Goal: Transaction & Acquisition: Book appointment/travel/reservation

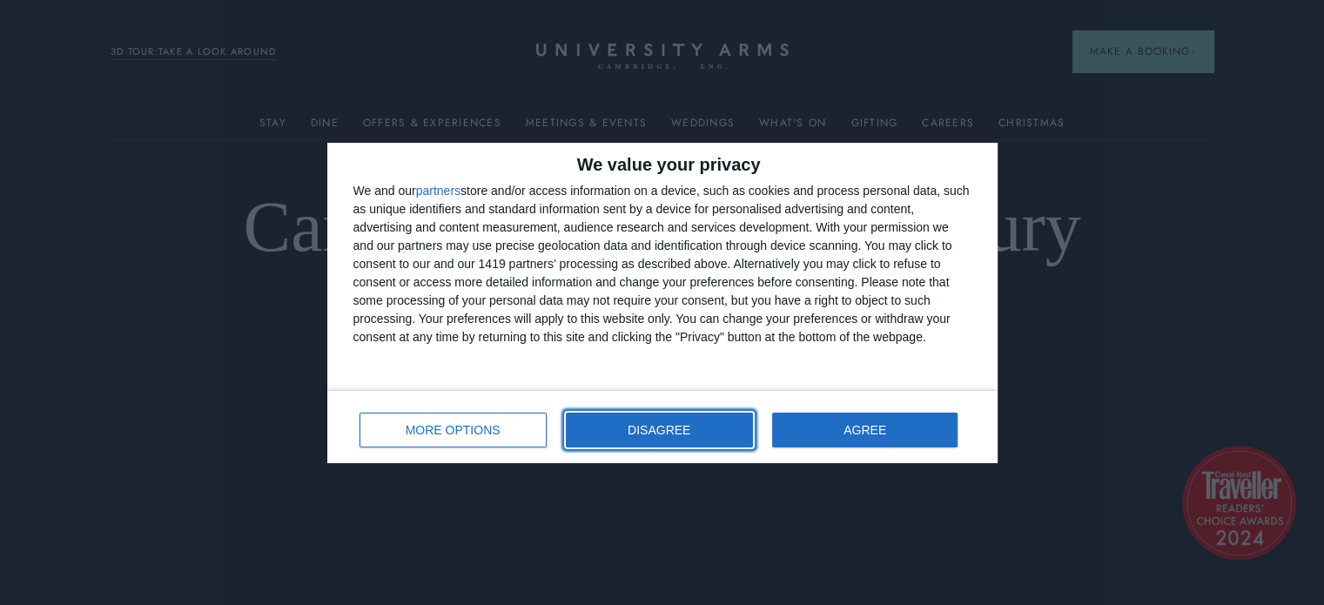
click at [654, 433] on span "DISAGREE" at bounding box center [659, 430] width 63 height 12
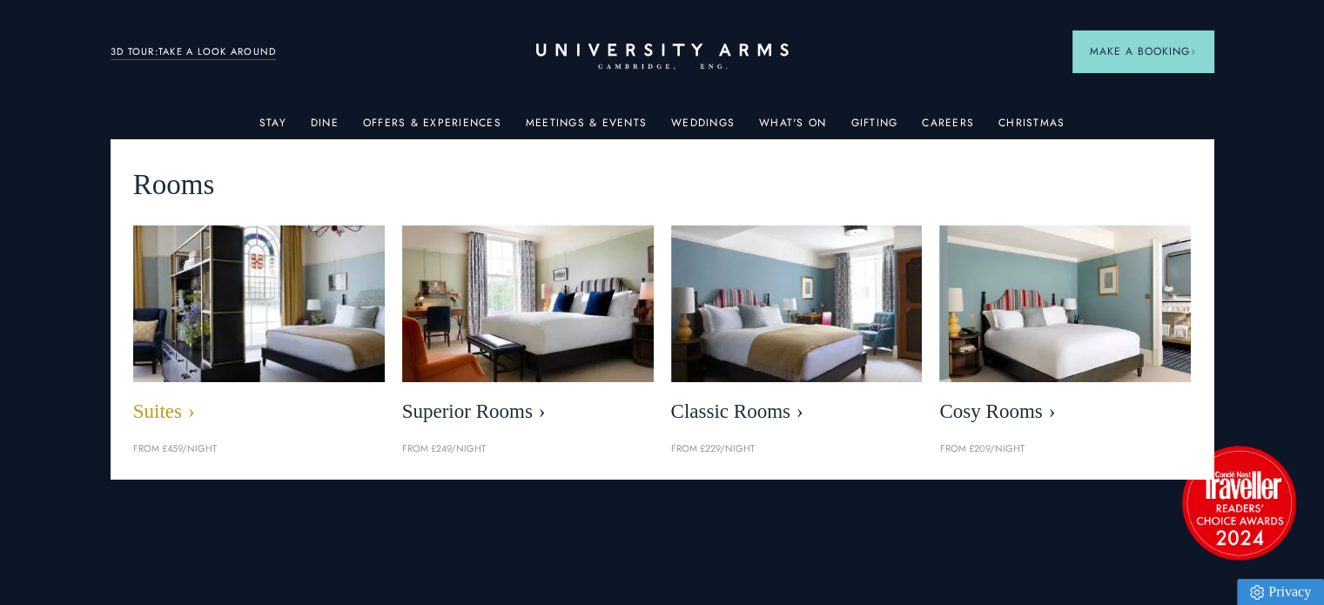
click at [281, 290] on img at bounding box center [258, 303] width 289 height 181
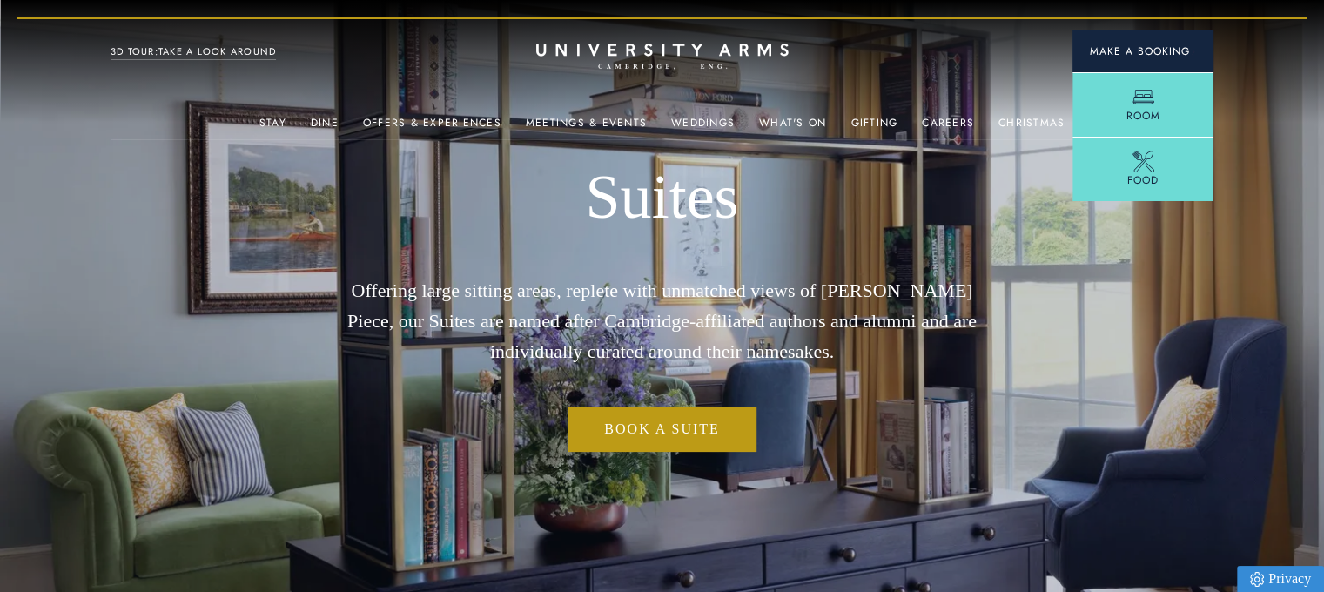
click at [1152, 52] on span "Make a Booking" at bounding box center [1143, 52] width 106 height 16
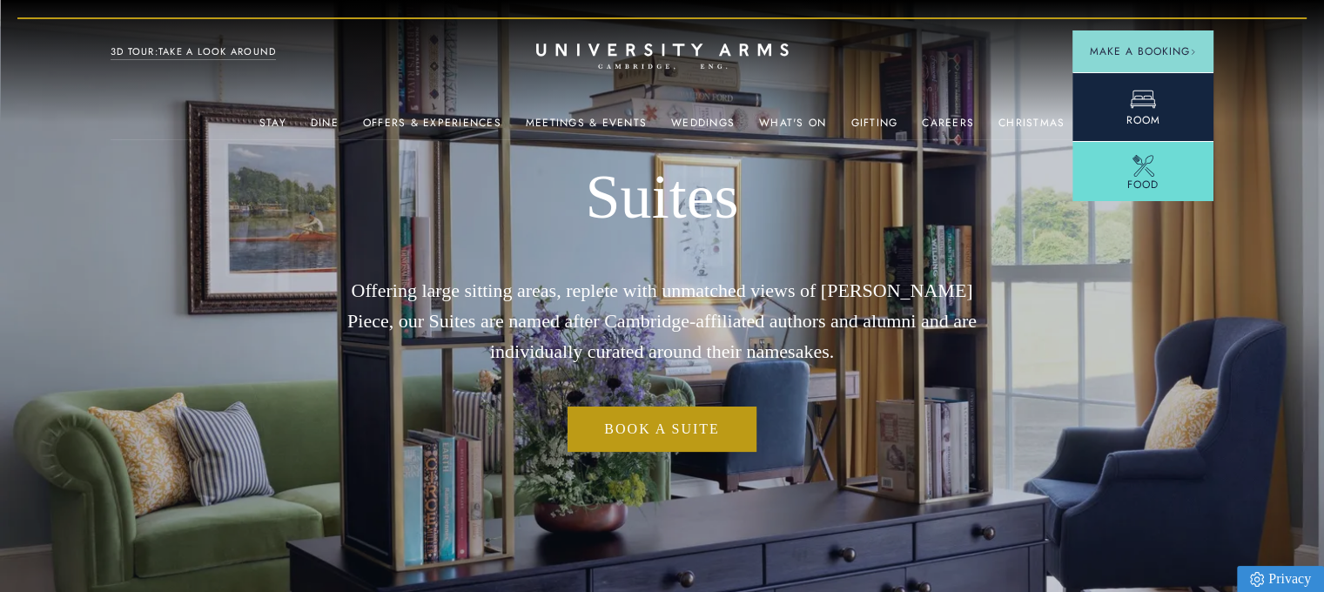
click at [1145, 93] on icon at bounding box center [1143, 99] width 26 height 26
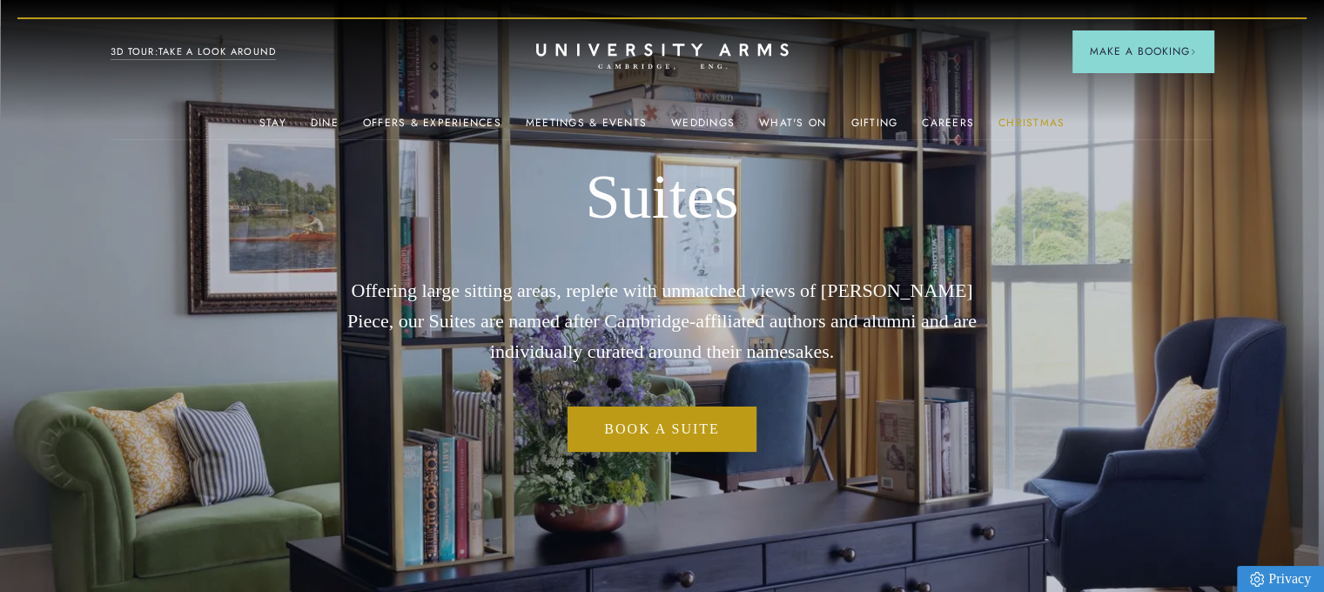
click at [1002, 129] on link "Christmas" at bounding box center [1031, 128] width 66 height 23
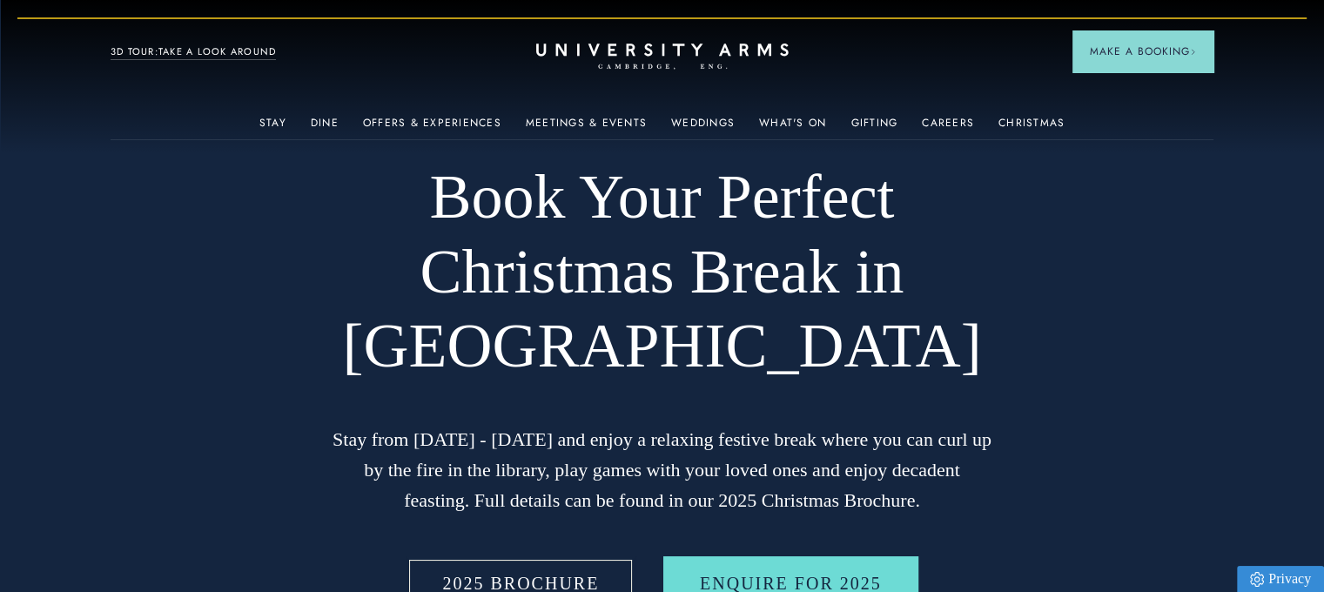
click at [486, 574] on link "2025 BROCHURE" at bounding box center [521, 583] width 230 height 54
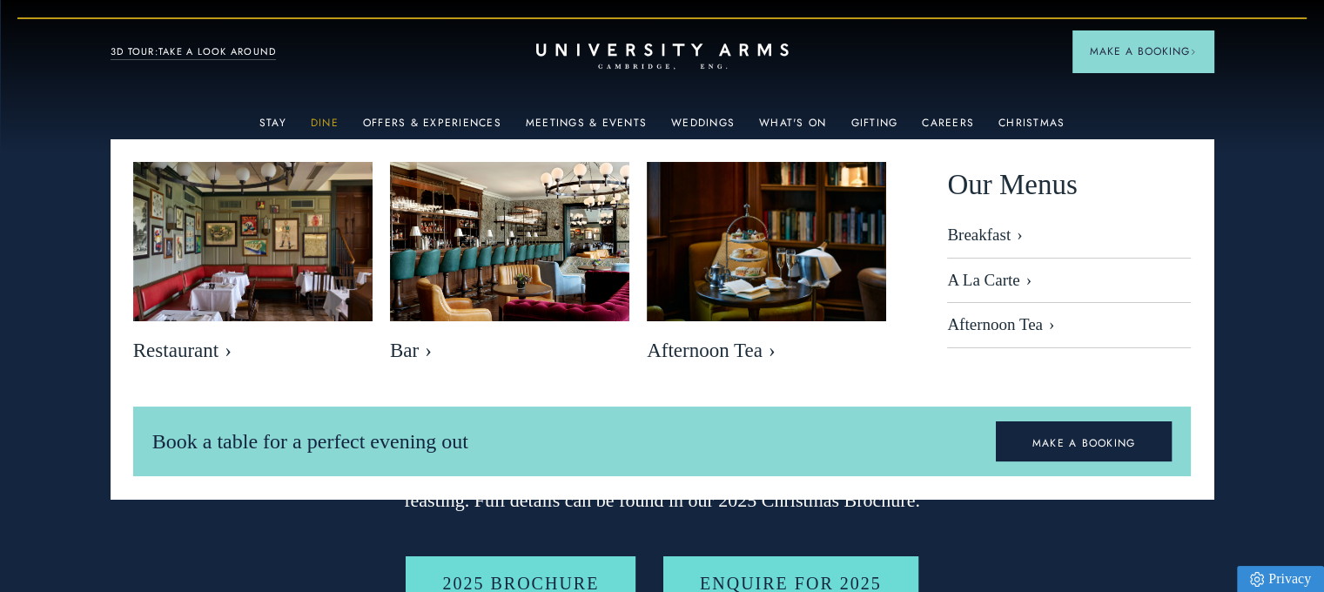
click at [332, 122] on link "Dine" at bounding box center [325, 128] width 28 height 23
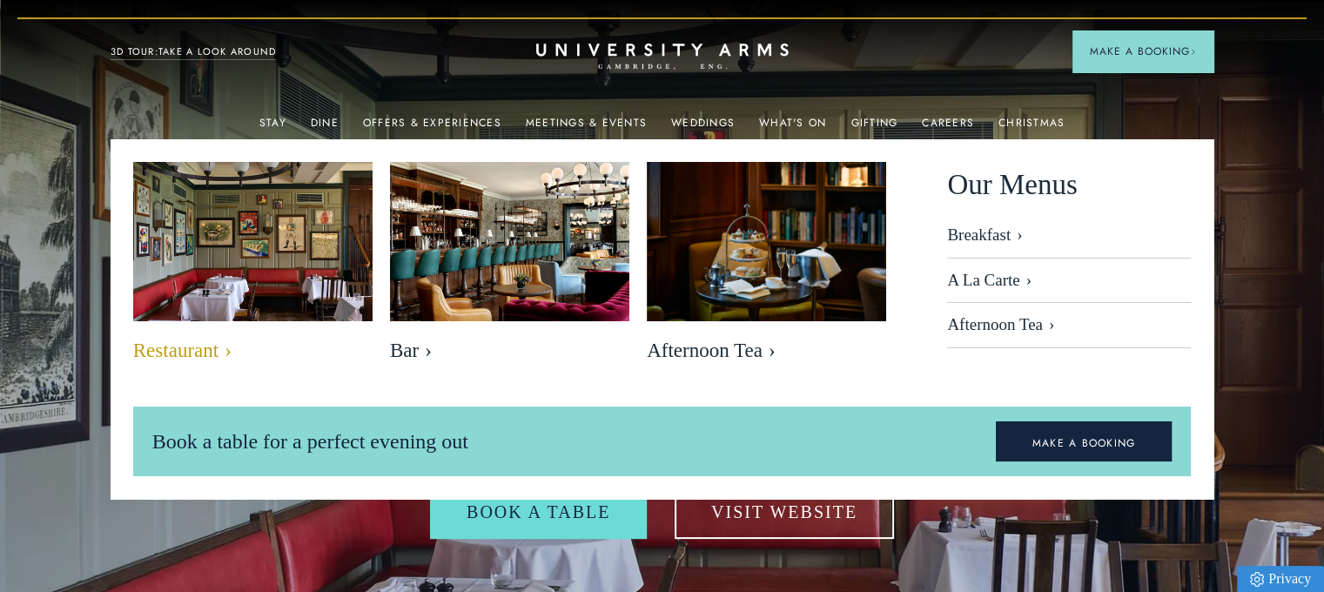
click at [216, 356] on span "Restaurant" at bounding box center [252, 351] width 239 height 24
